Goal: Task Accomplishment & Management: Manage account settings

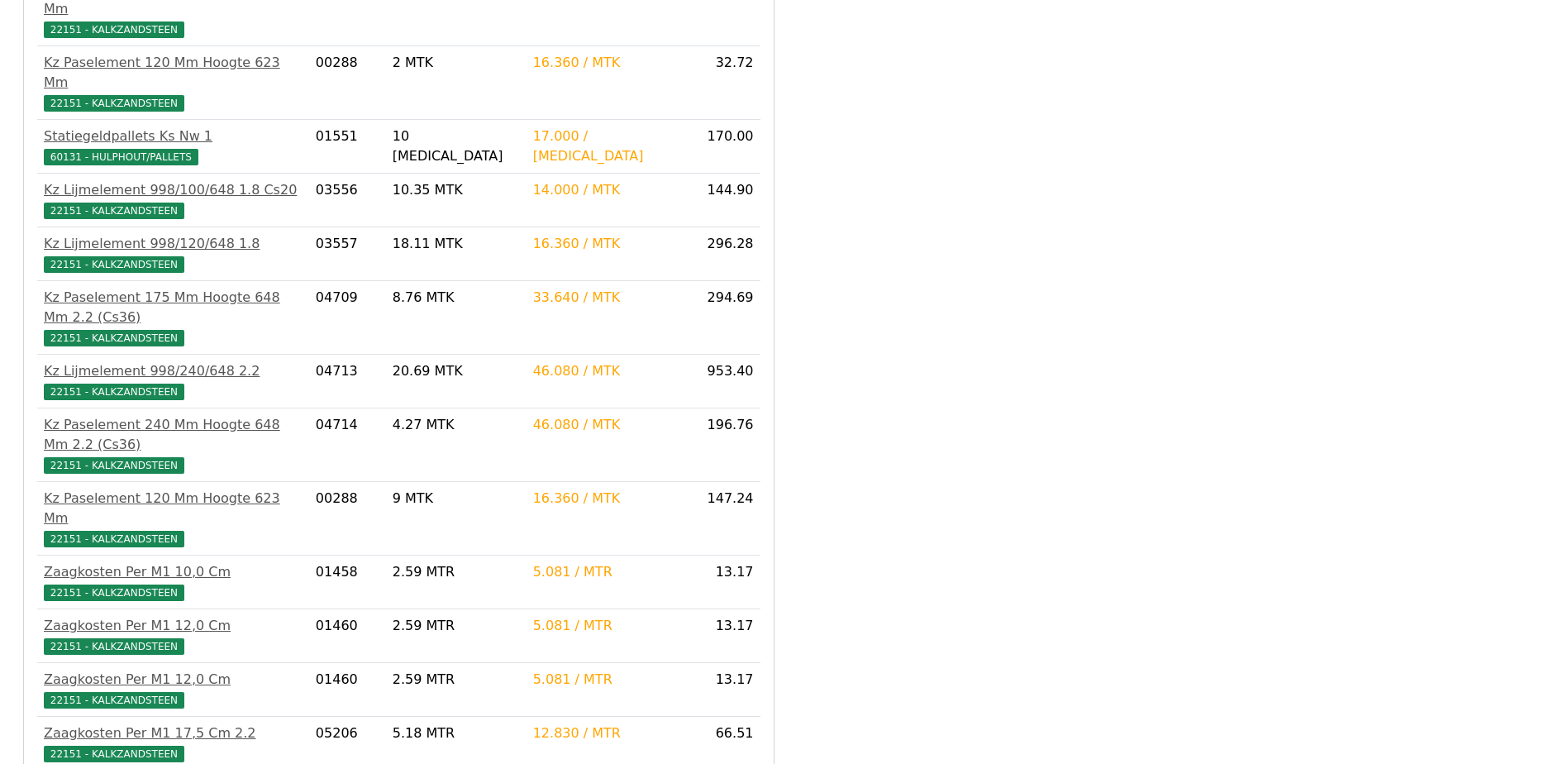
scroll to position [3429, 0]
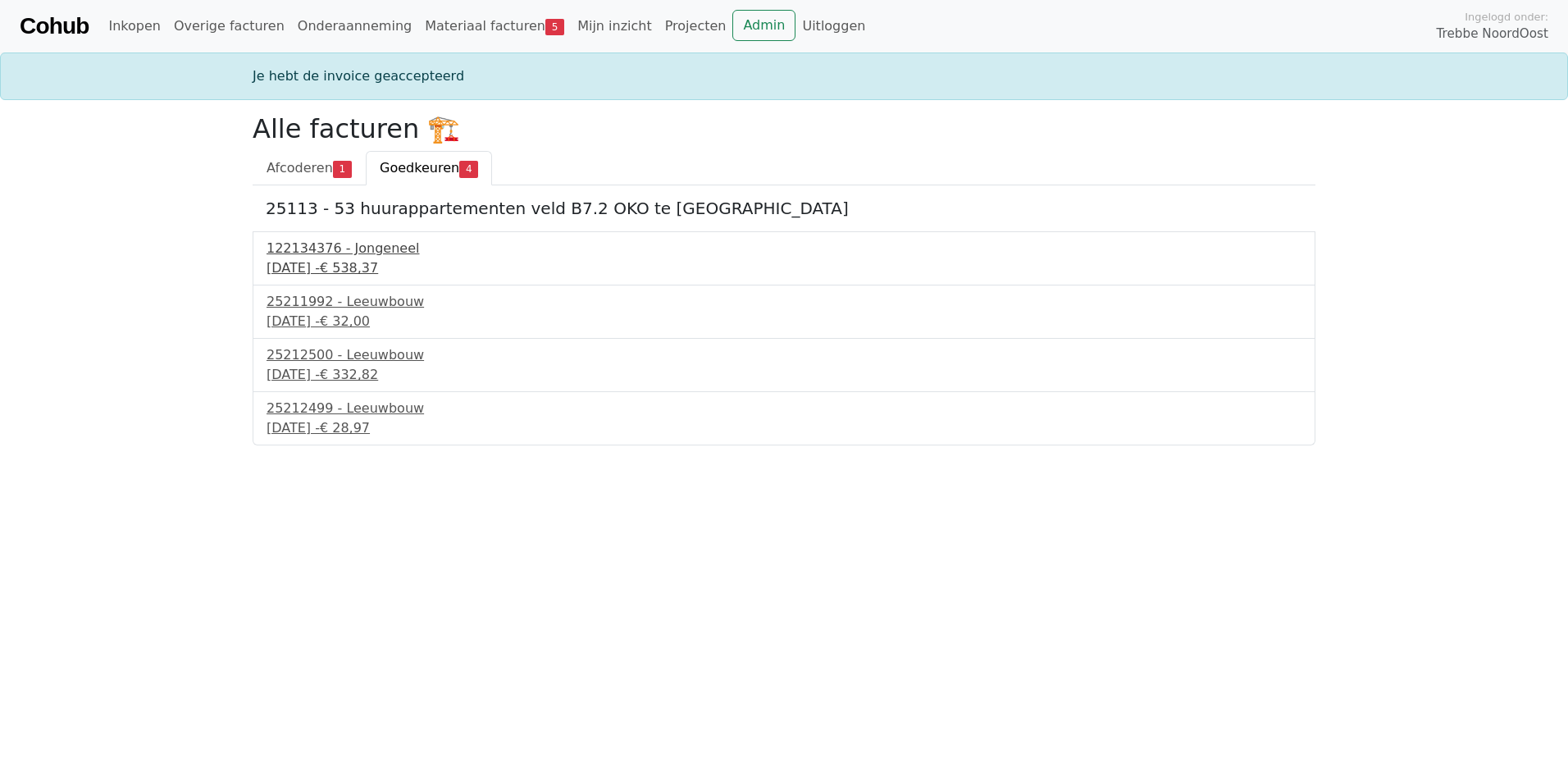
click at [359, 266] on div "[DATE] - € 538,37" at bounding box center [784, 268] width 1035 height 20
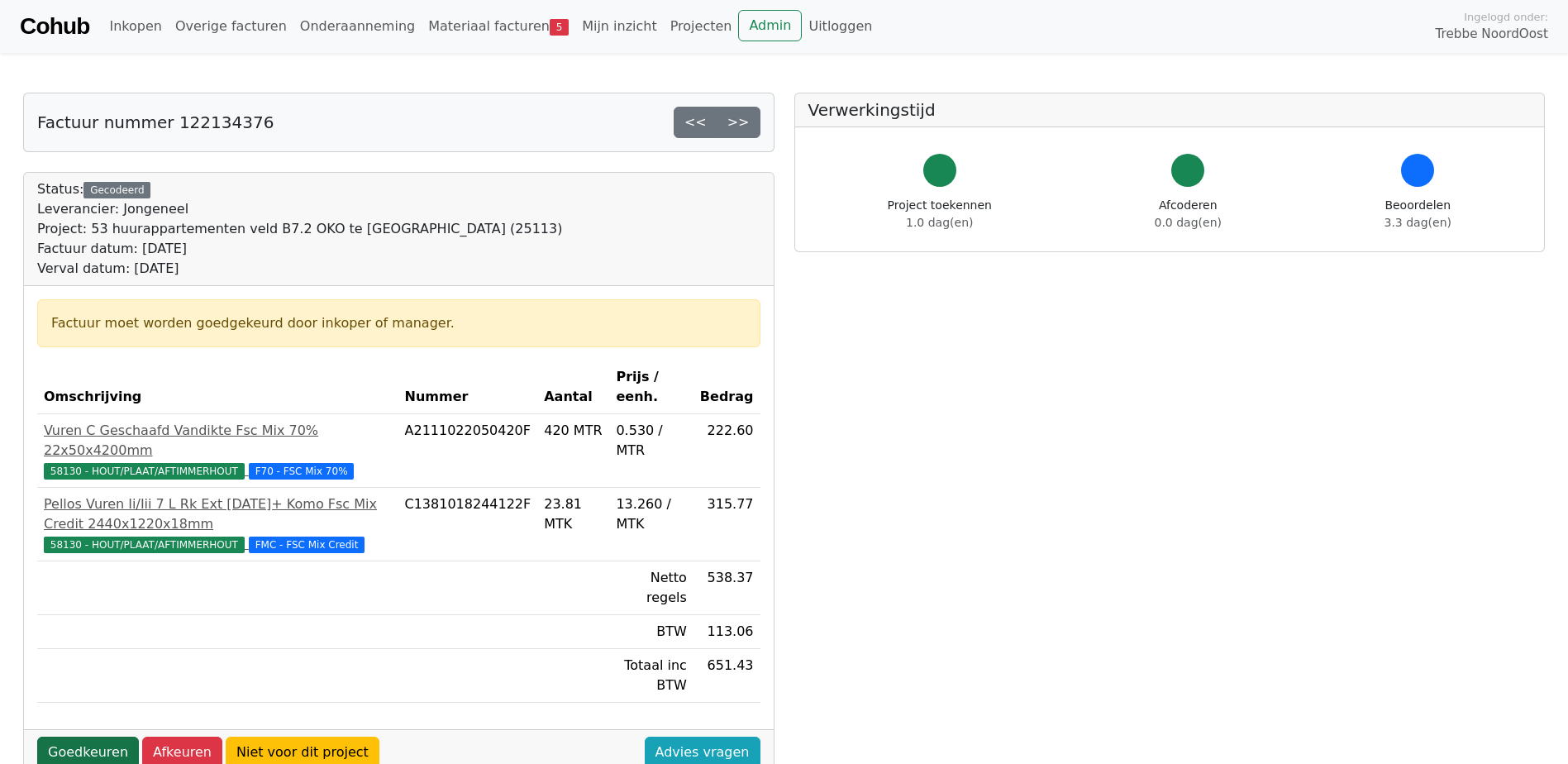
click at [85, 736] on link "Goedkeuren" at bounding box center [89, 751] width 102 height 32
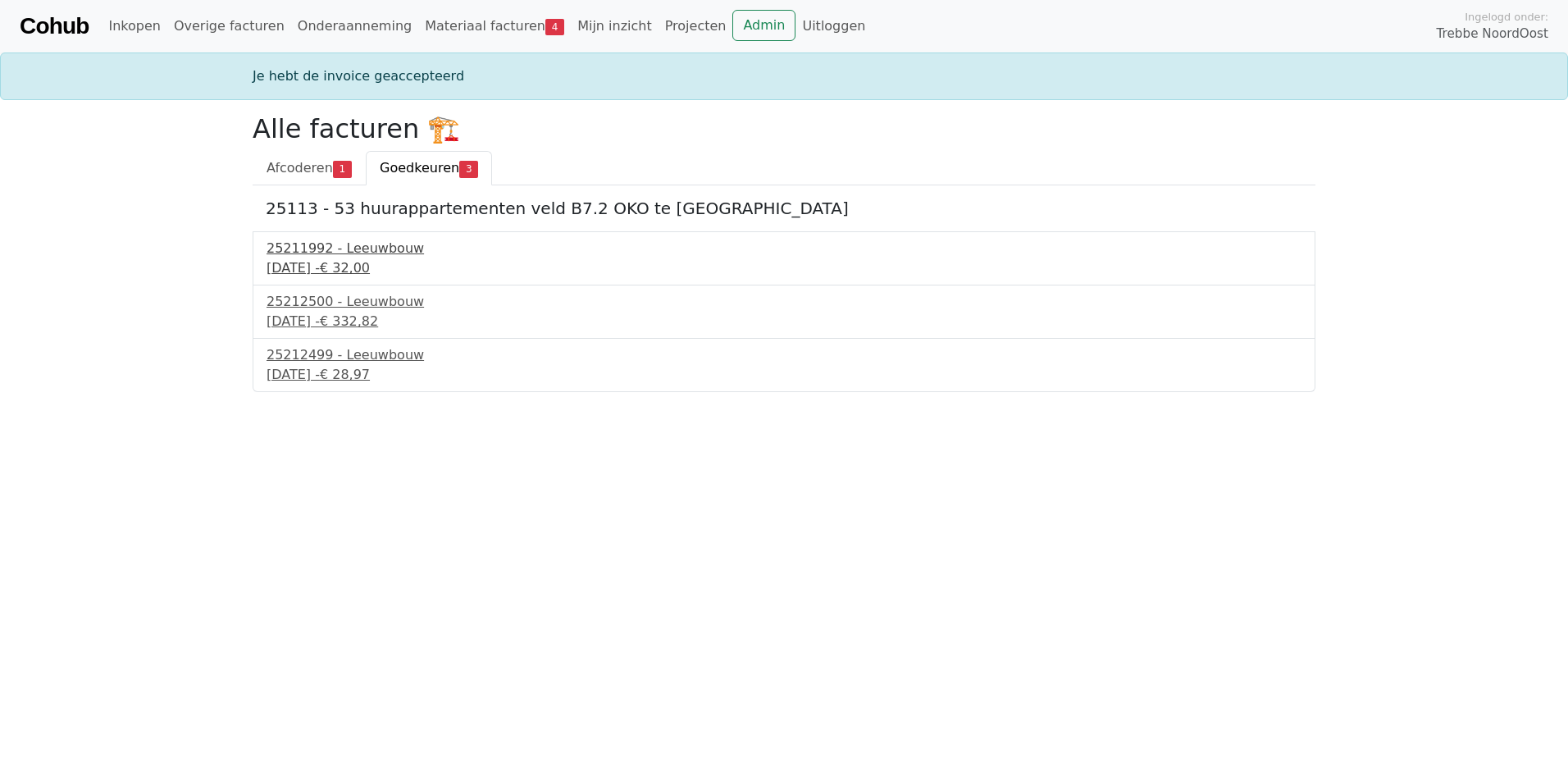
click at [350, 246] on div "25211992 - Leeuwbouw" at bounding box center [784, 249] width 1035 height 20
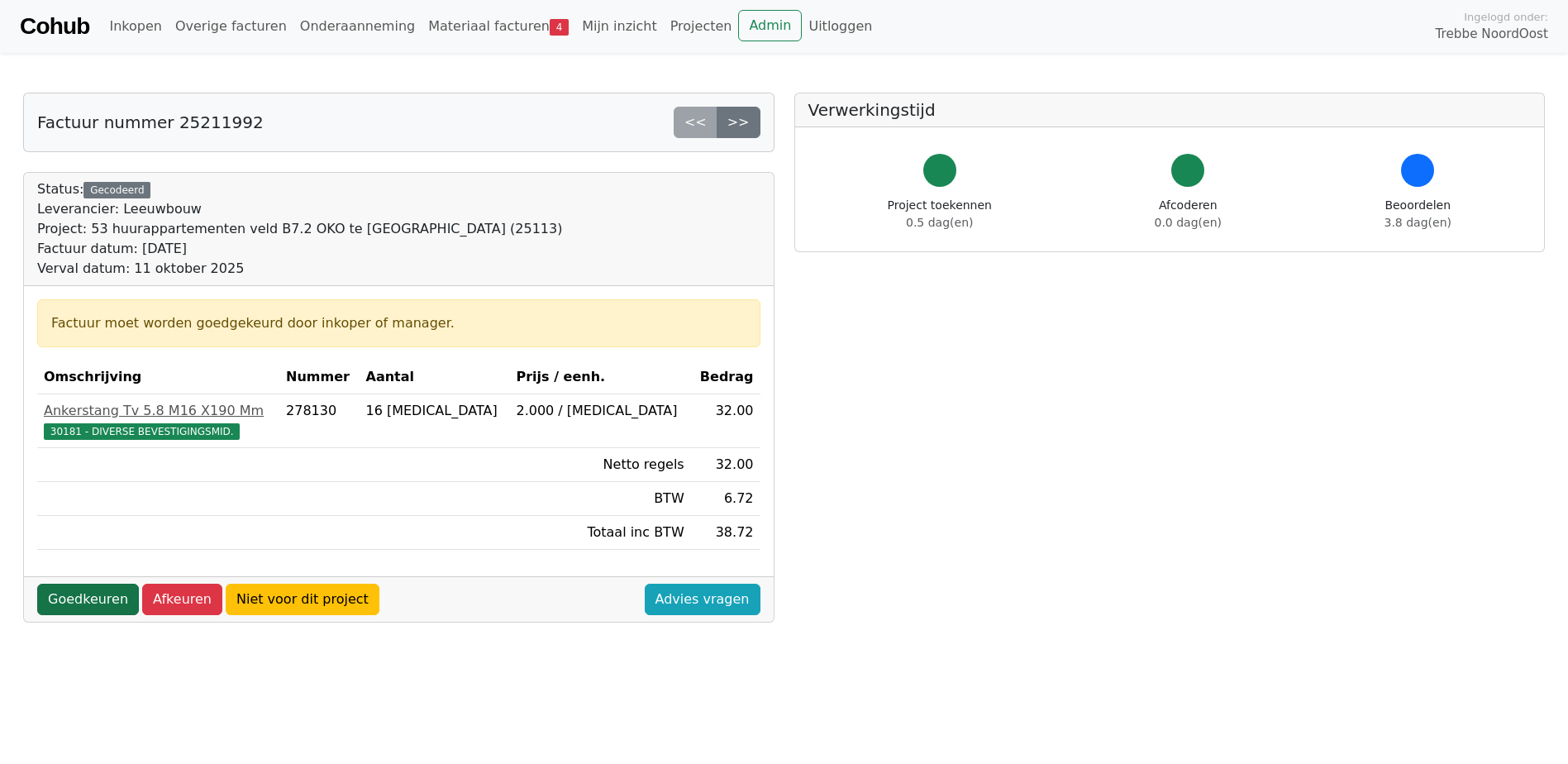
click at [85, 595] on link "Goedkeuren" at bounding box center [89, 599] width 102 height 32
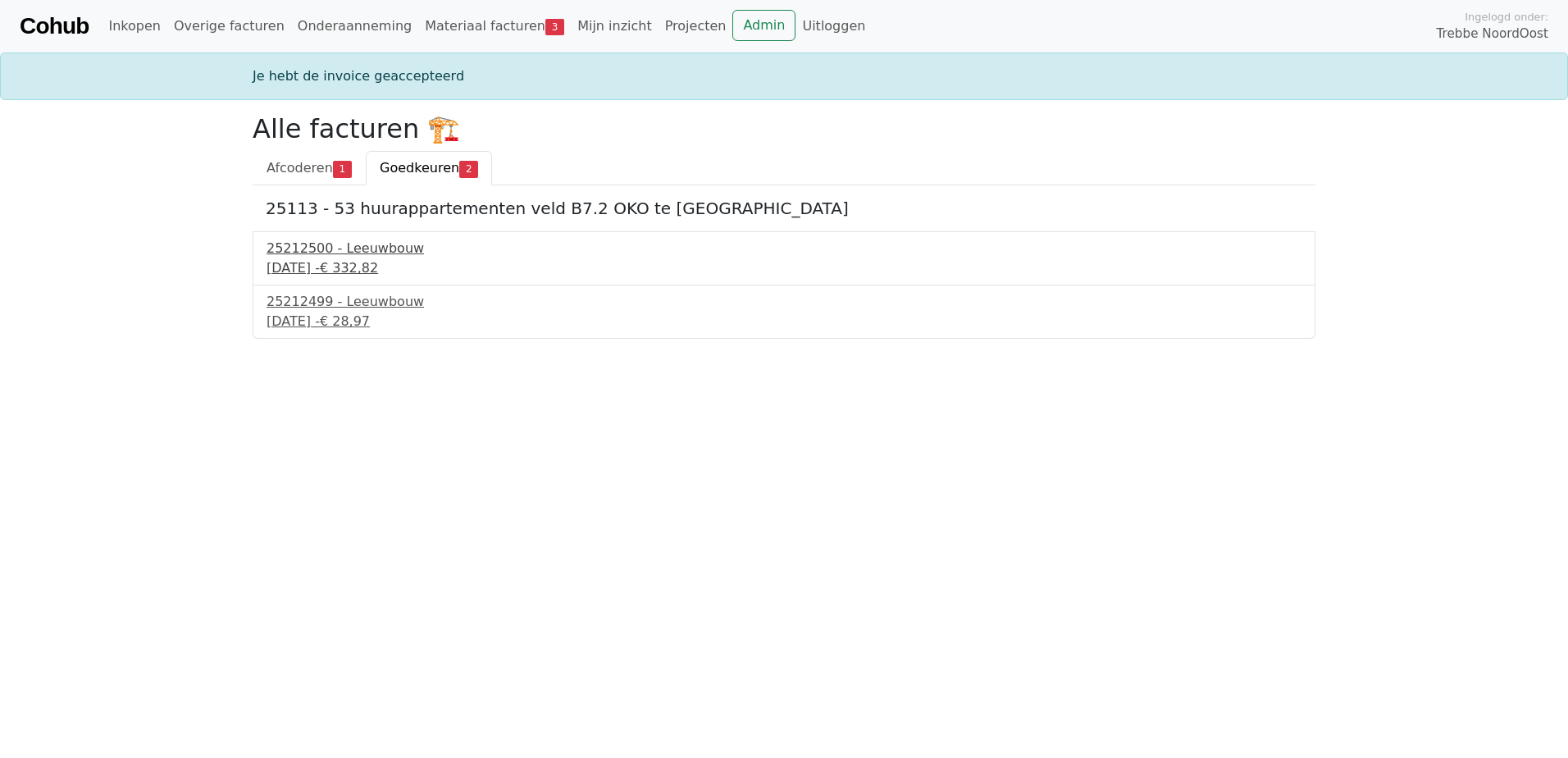
click at [345, 264] on div "12 september 2025 - € 332,82" at bounding box center [784, 268] width 1035 height 20
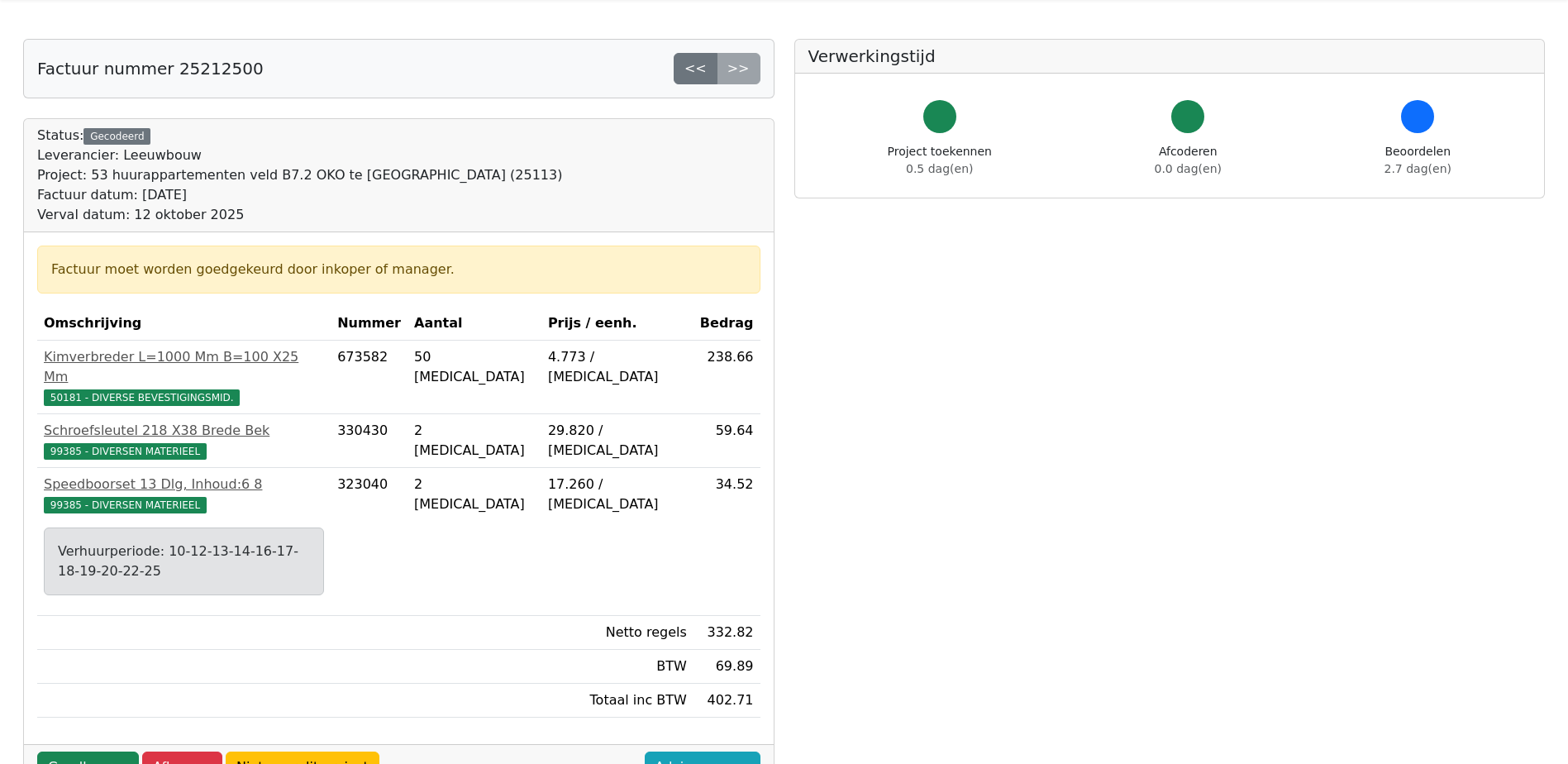
scroll to position [83, 0]
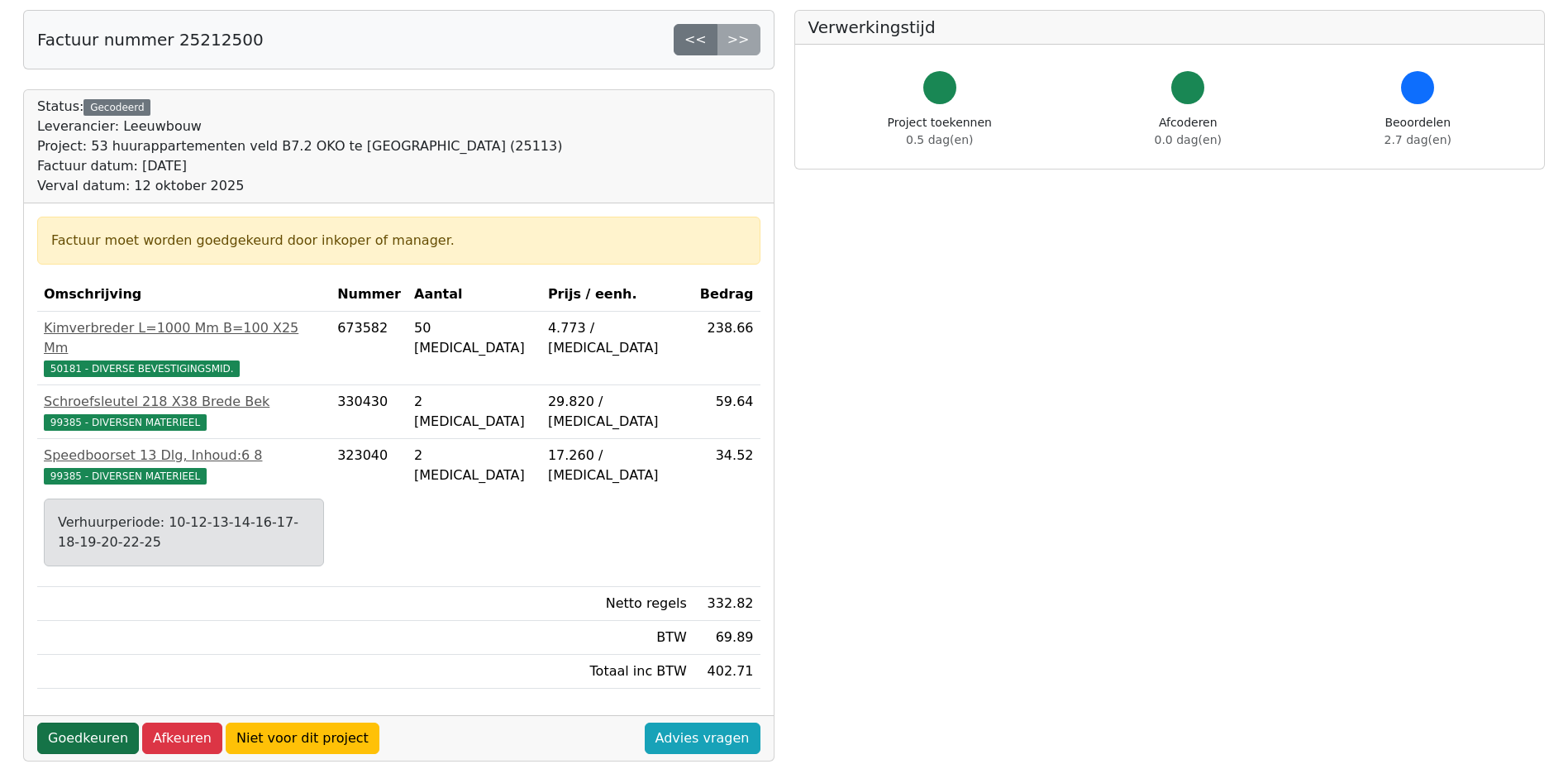
click at [107, 723] on link "Goedkeuren" at bounding box center [89, 738] width 102 height 32
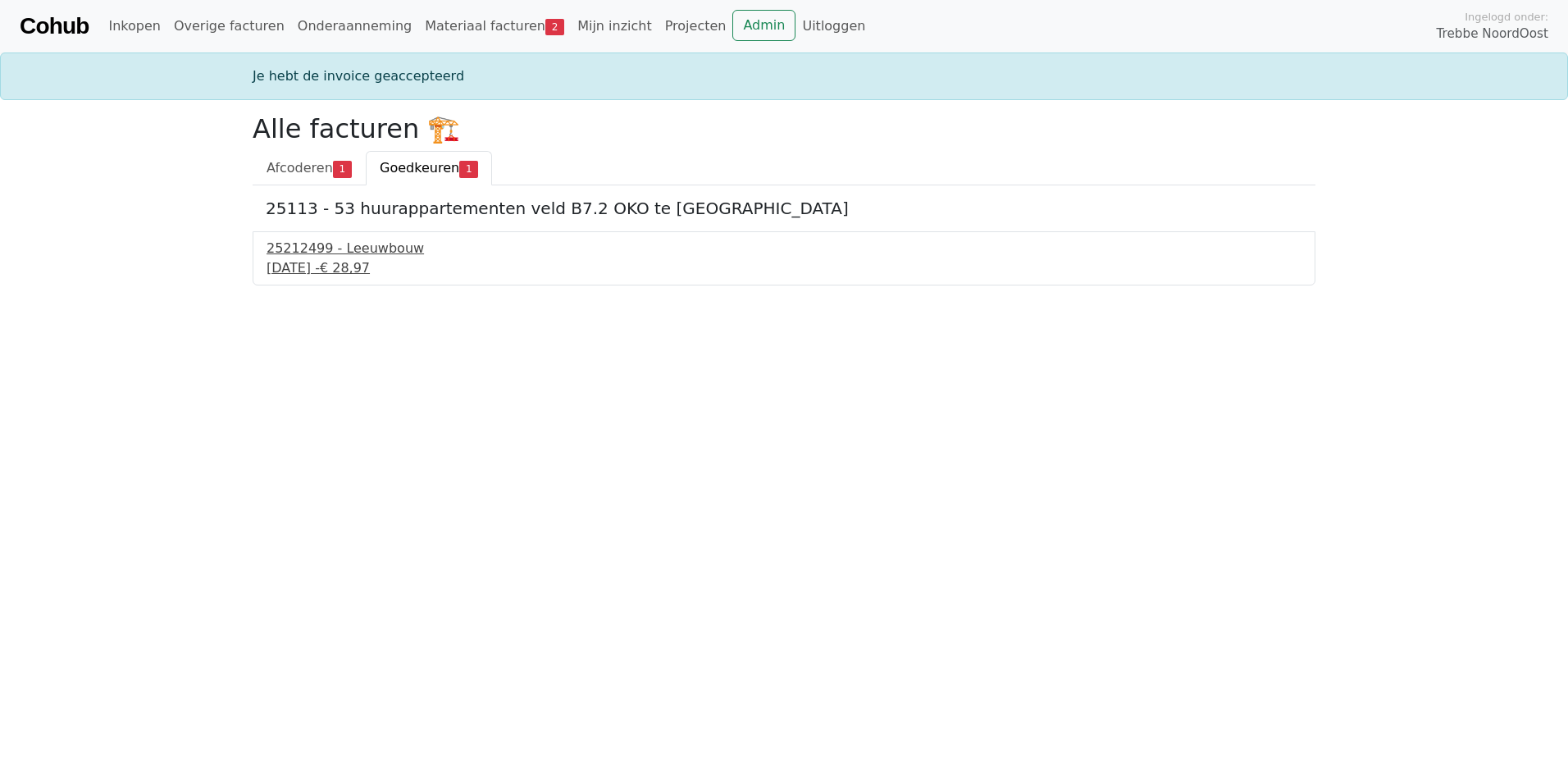
click at [322, 260] on div "12 september 2025 - € 28,97" at bounding box center [784, 268] width 1035 height 20
click at [332, 260] on div "12 september 2025 - € 28,97" at bounding box center [784, 268] width 1035 height 20
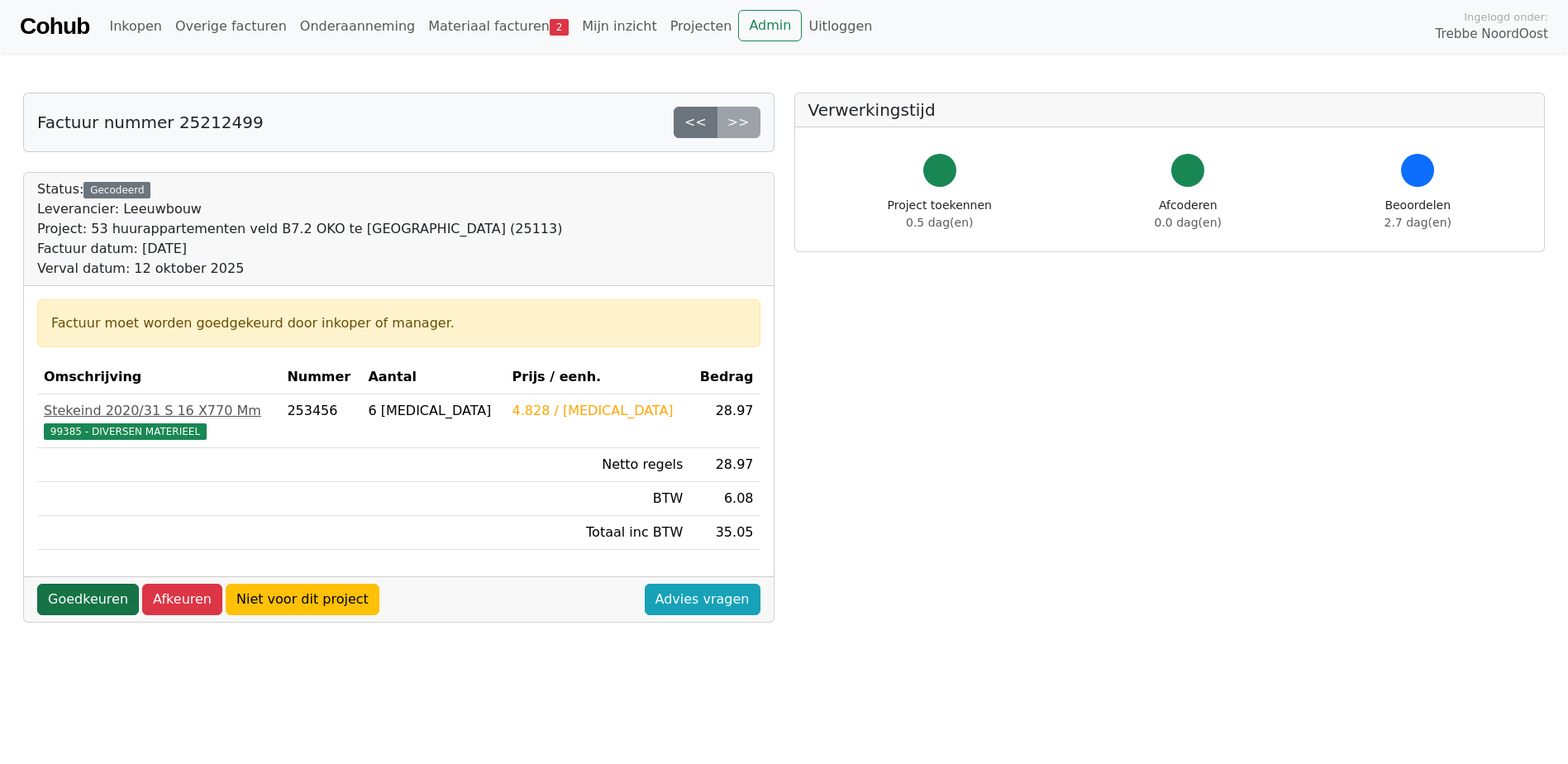
click at [88, 596] on link "Goedkeuren" at bounding box center [89, 599] width 102 height 32
click at [63, 594] on link "Goedkeuren" at bounding box center [89, 599] width 102 height 32
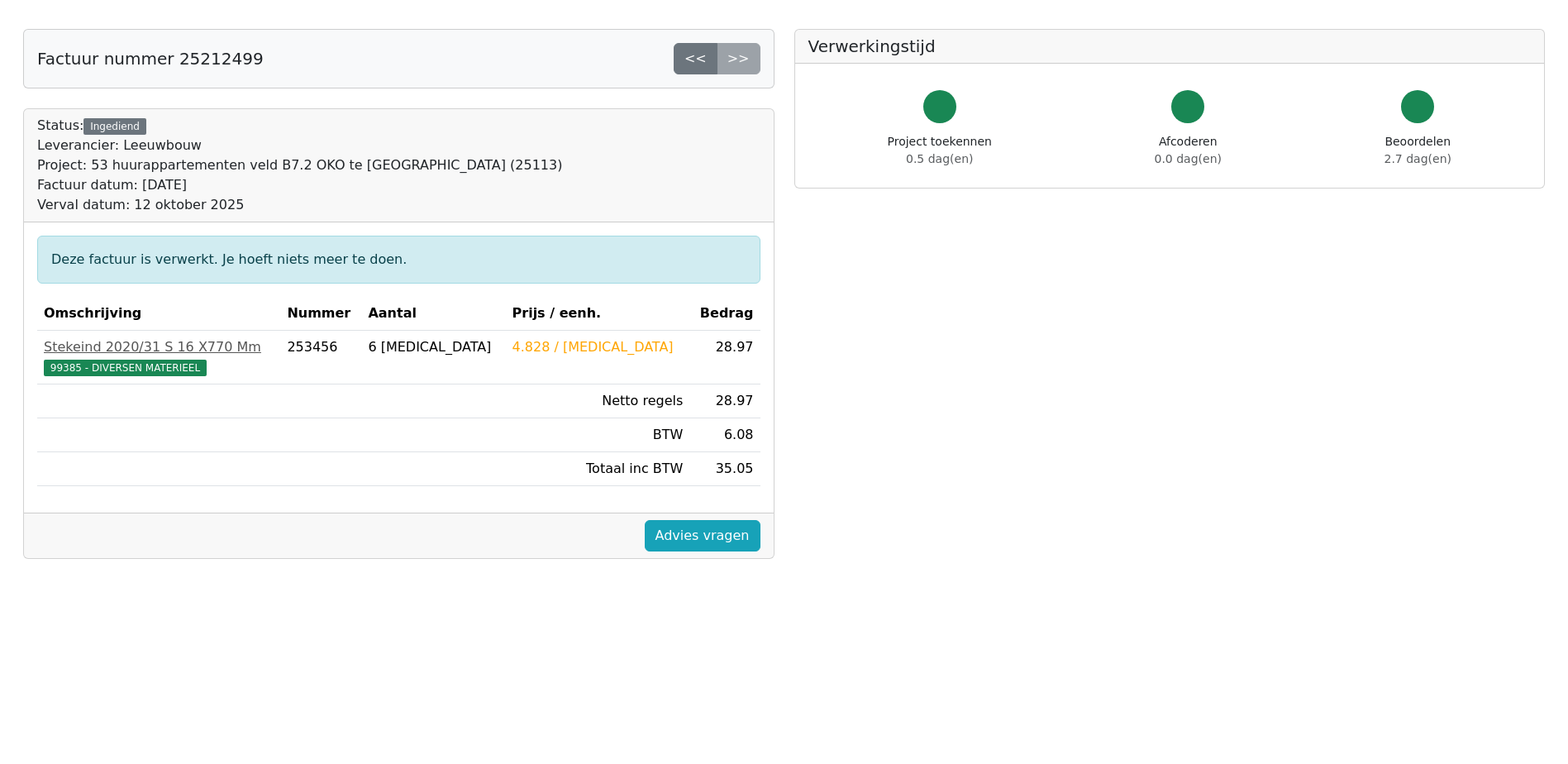
scroll to position [83, 0]
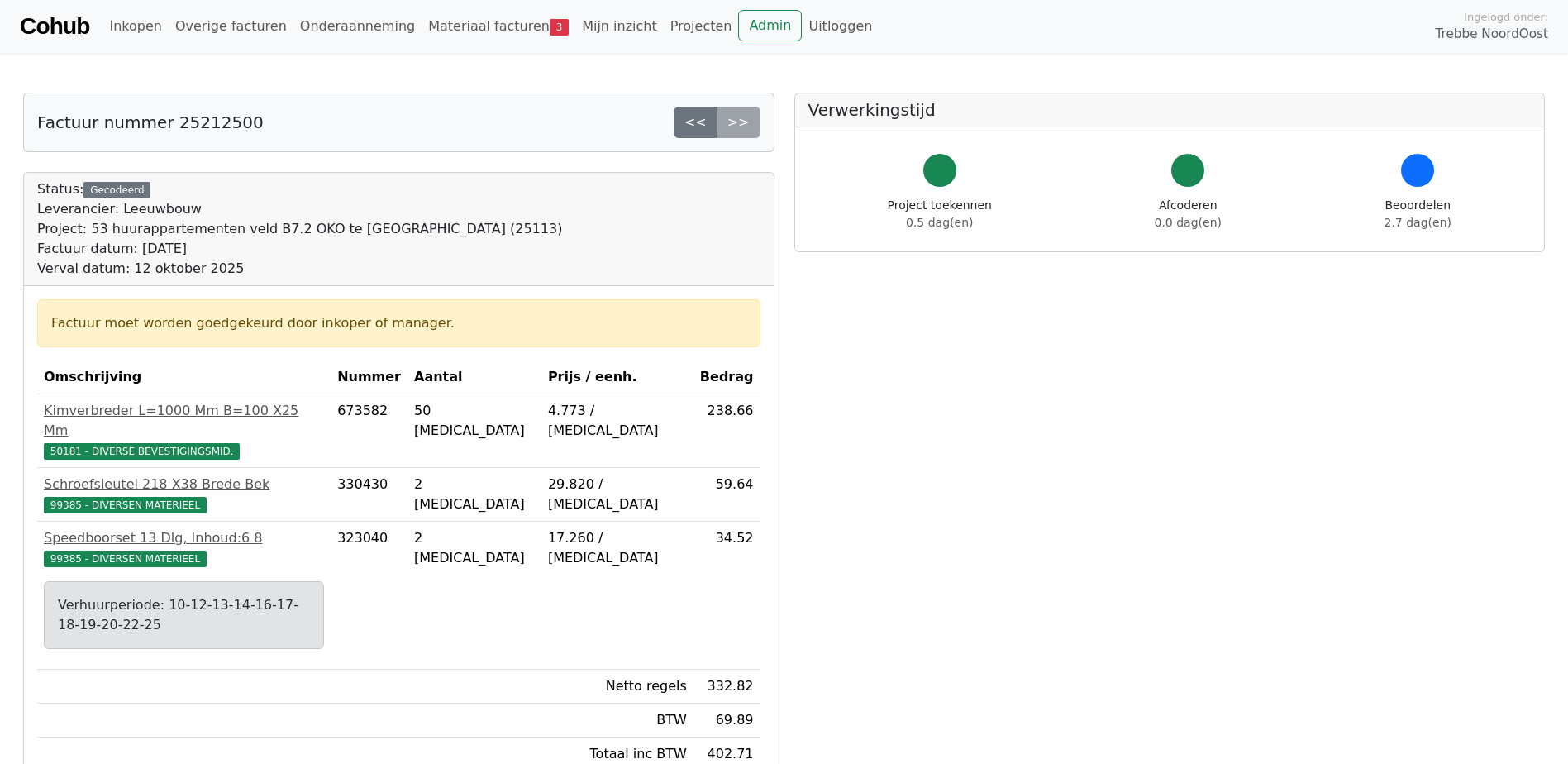
scroll to position [83, 0]
